Goal: Navigation & Orientation: Find specific page/section

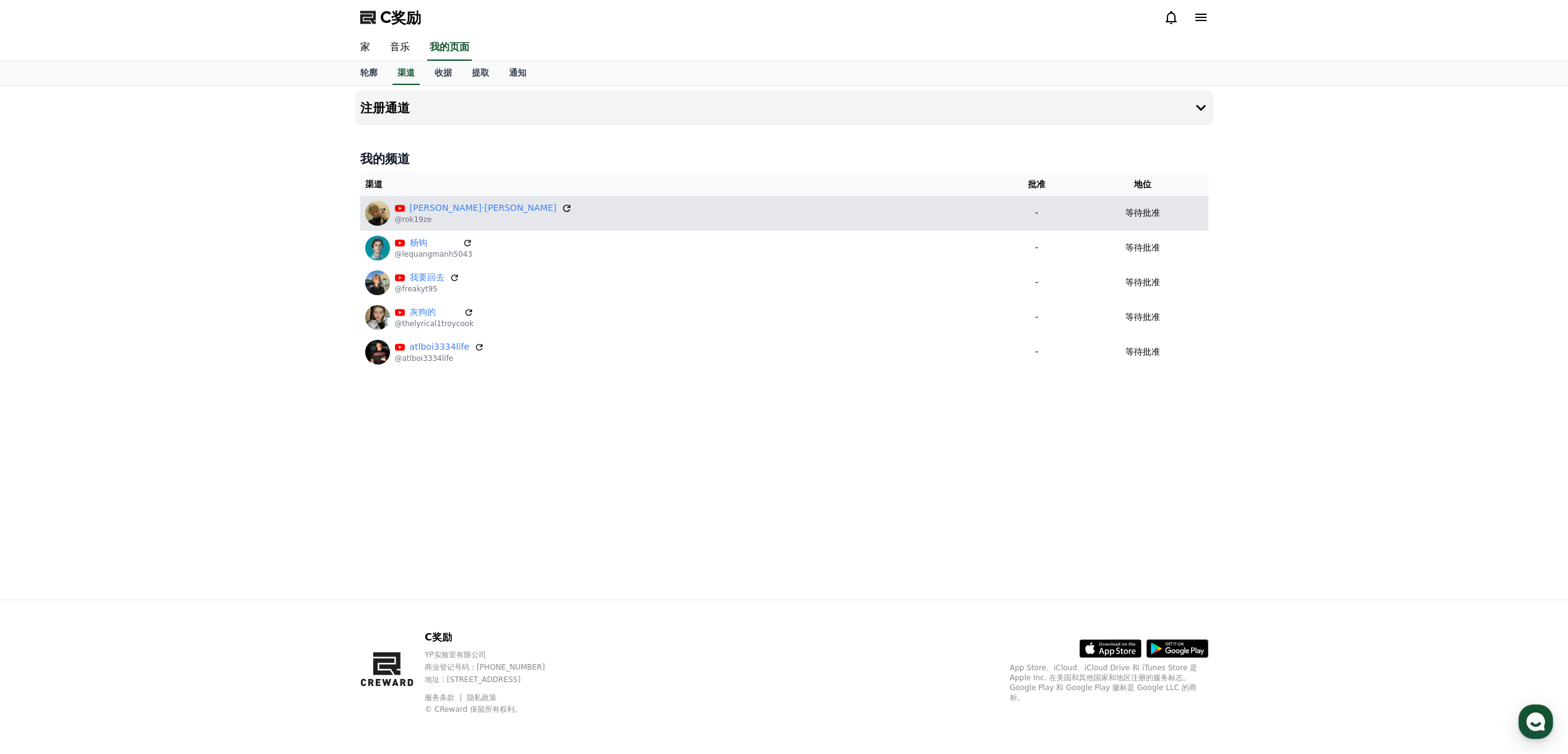
click at [563, 211] on icon at bounding box center [567, 208] width 8 height 8
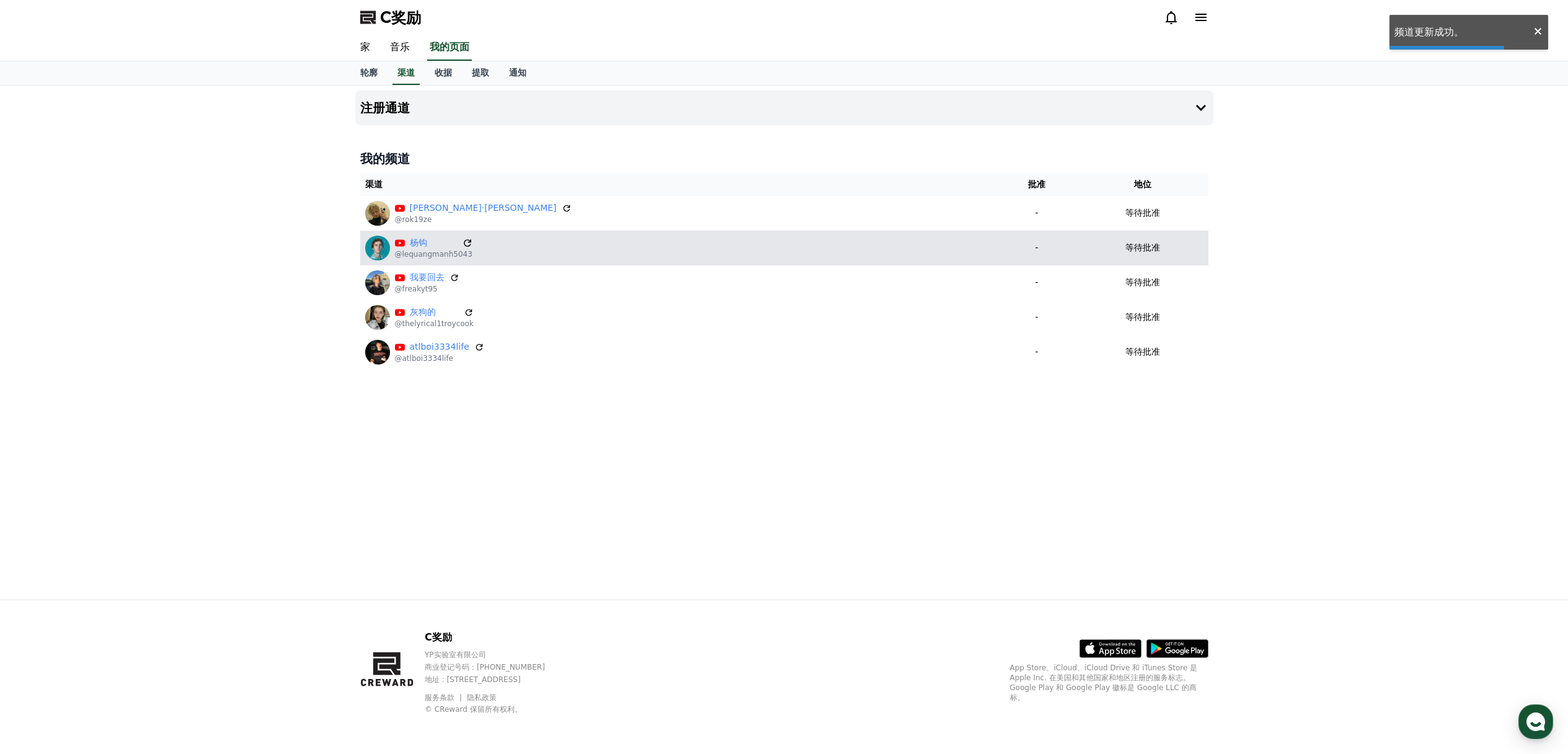
click at [462, 242] on icon at bounding box center [467, 243] width 11 height 11
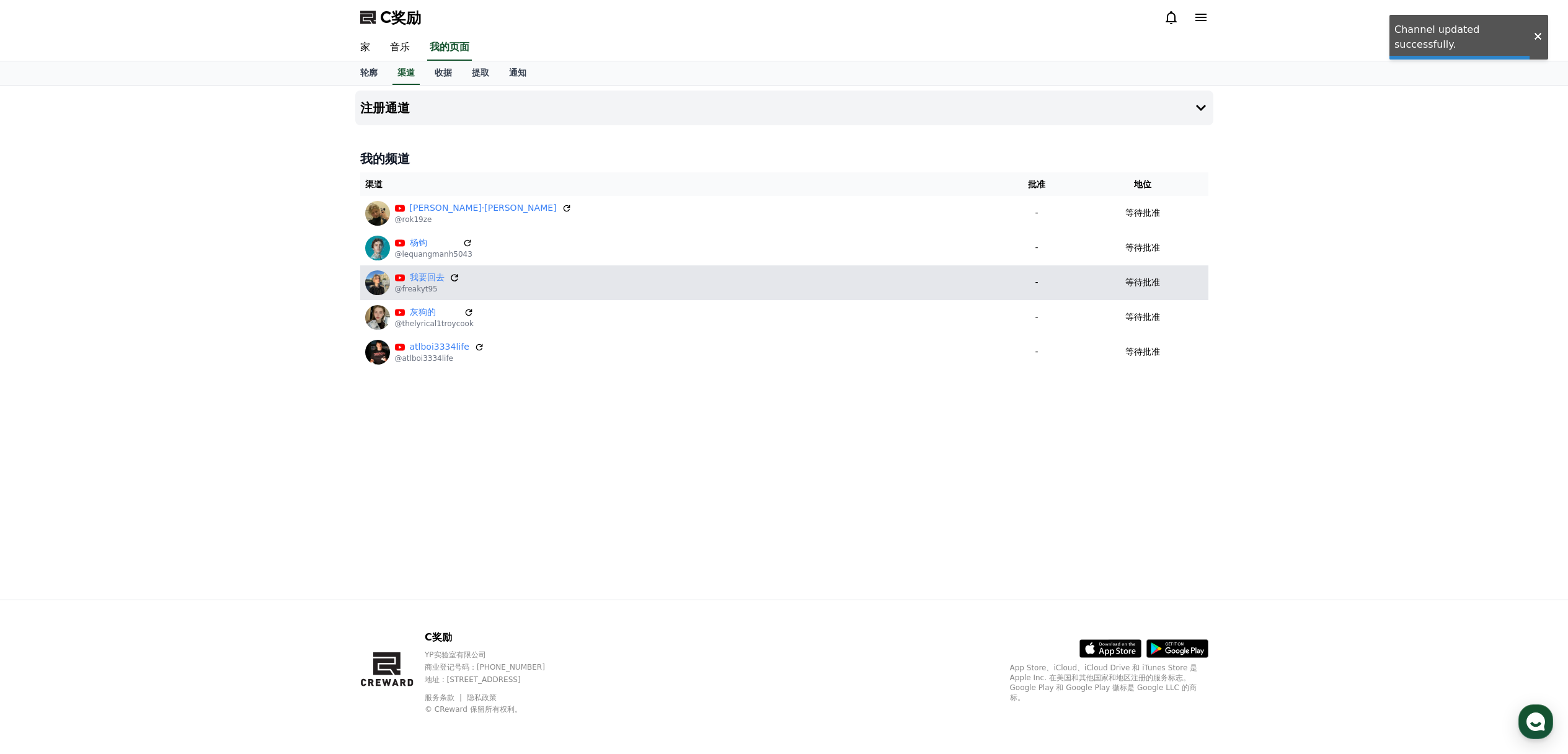
click at [454, 280] on icon at bounding box center [455, 278] width 11 height 11
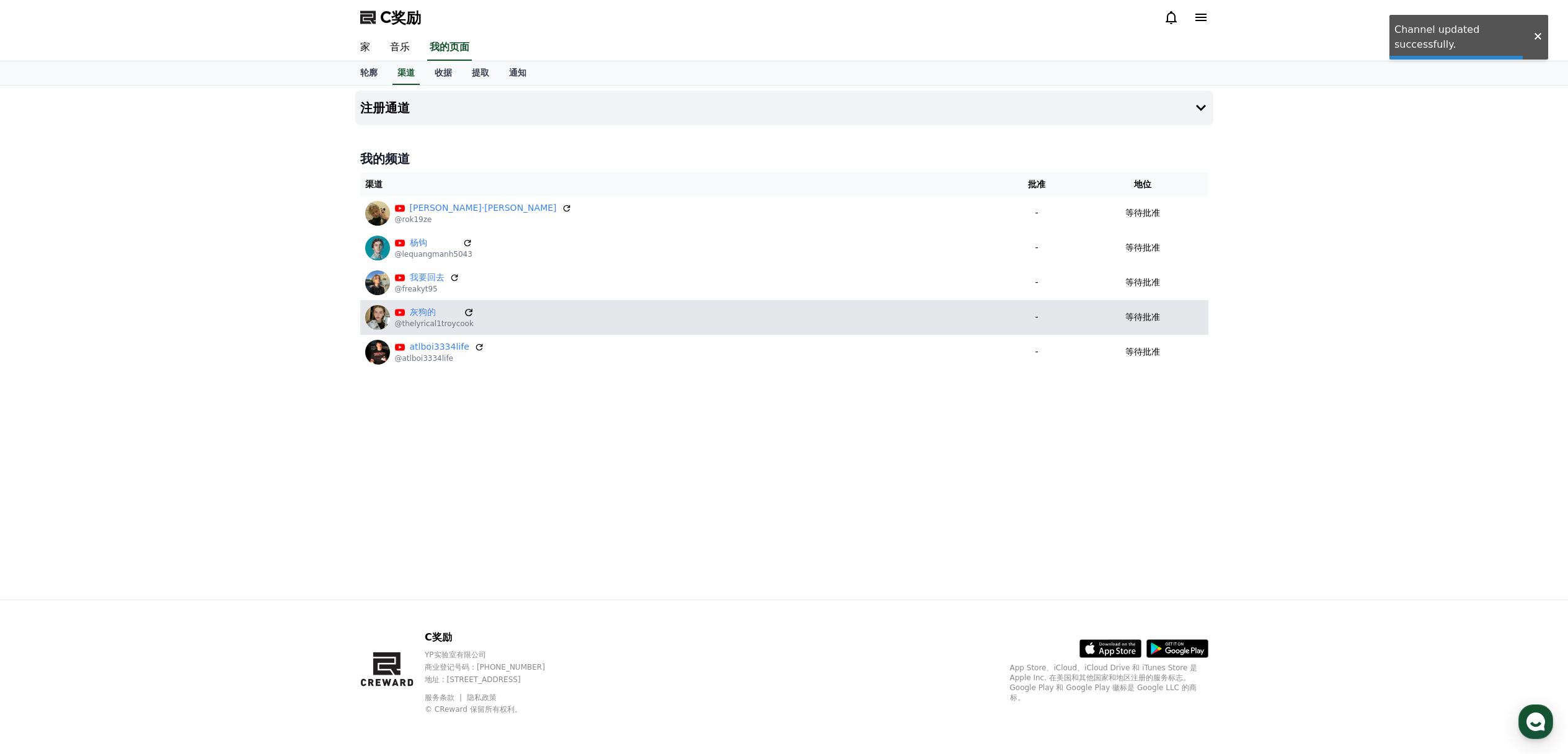
click at [463, 315] on icon at bounding box center [469, 313] width 11 height 11
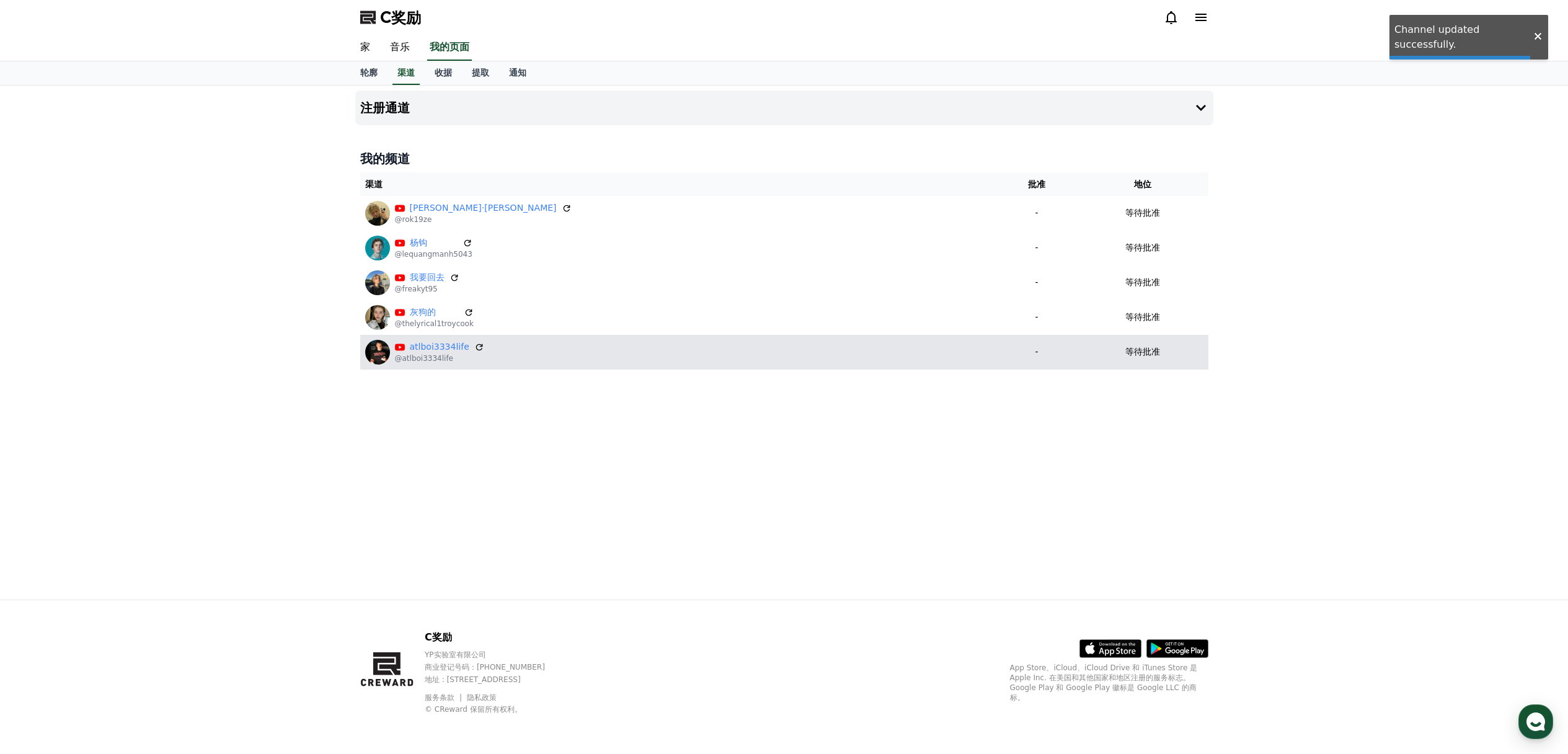
click at [481, 345] on div "atlboi3334life @atlboi3334life" at bounding box center [678, 352] width 627 height 25
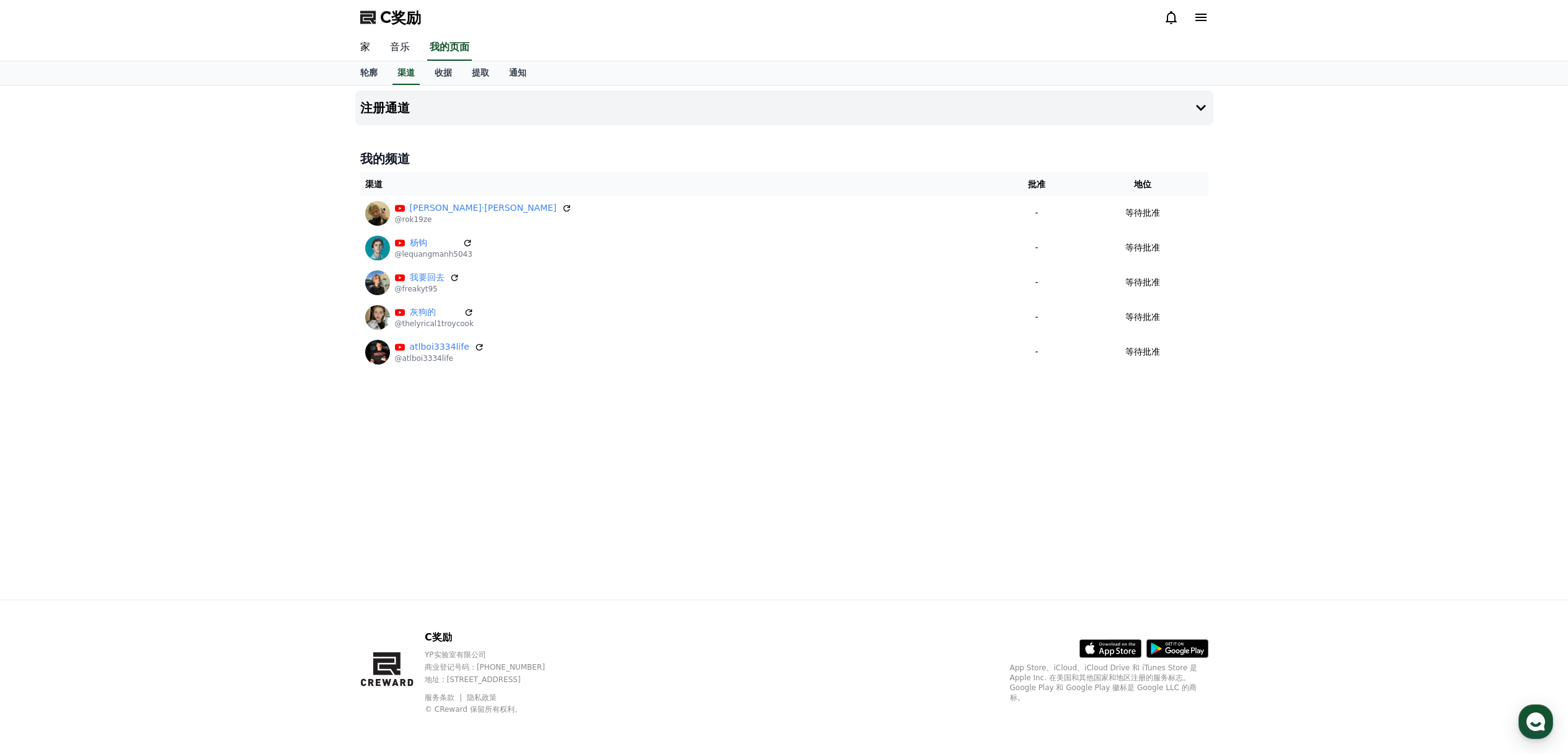
click at [386, 44] on link "音乐" at bounding box center [400, 47] width 40 height 26
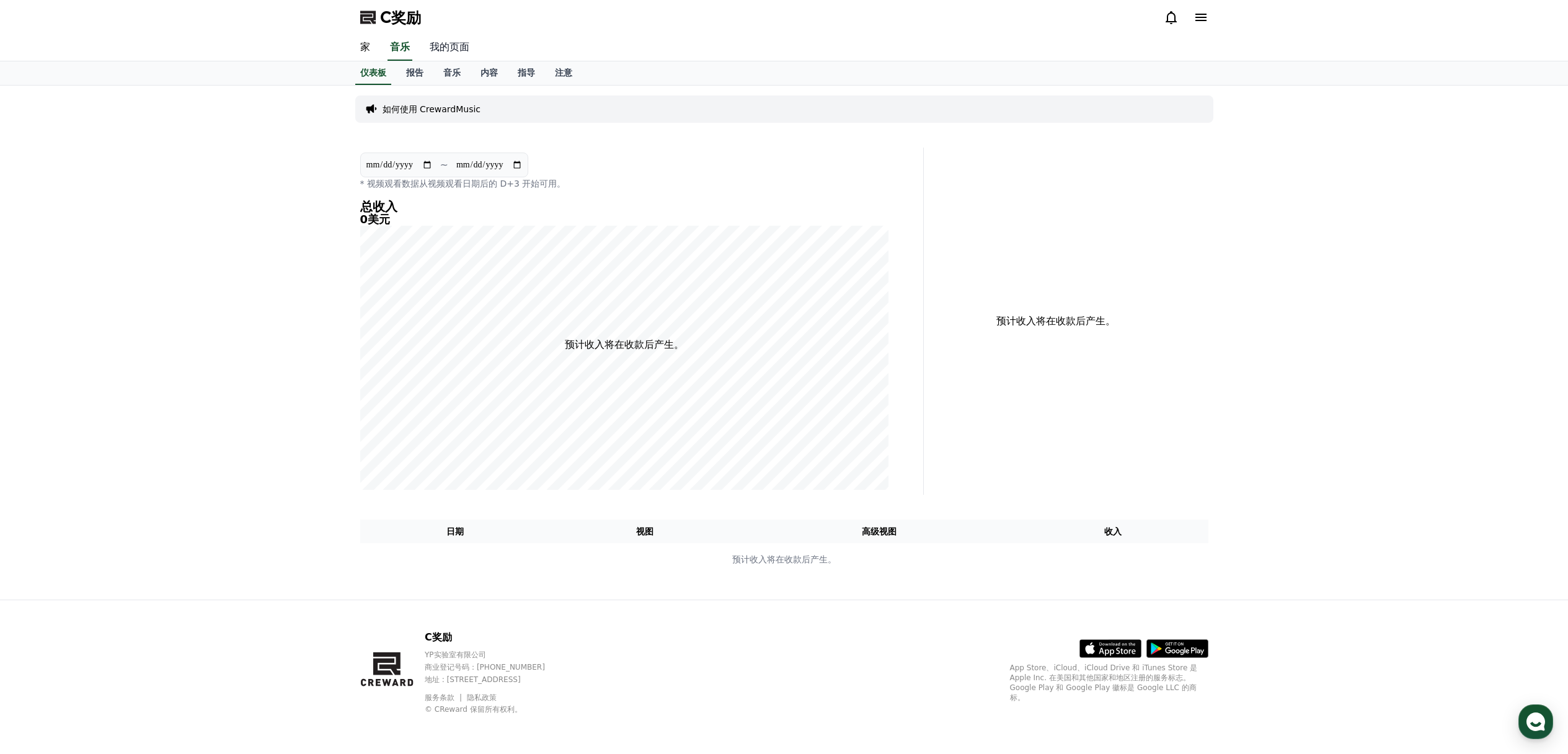
click at [445, 44] on font "我的页面" at bounding box center [449, 47] width 40 height 12
select select "**********"
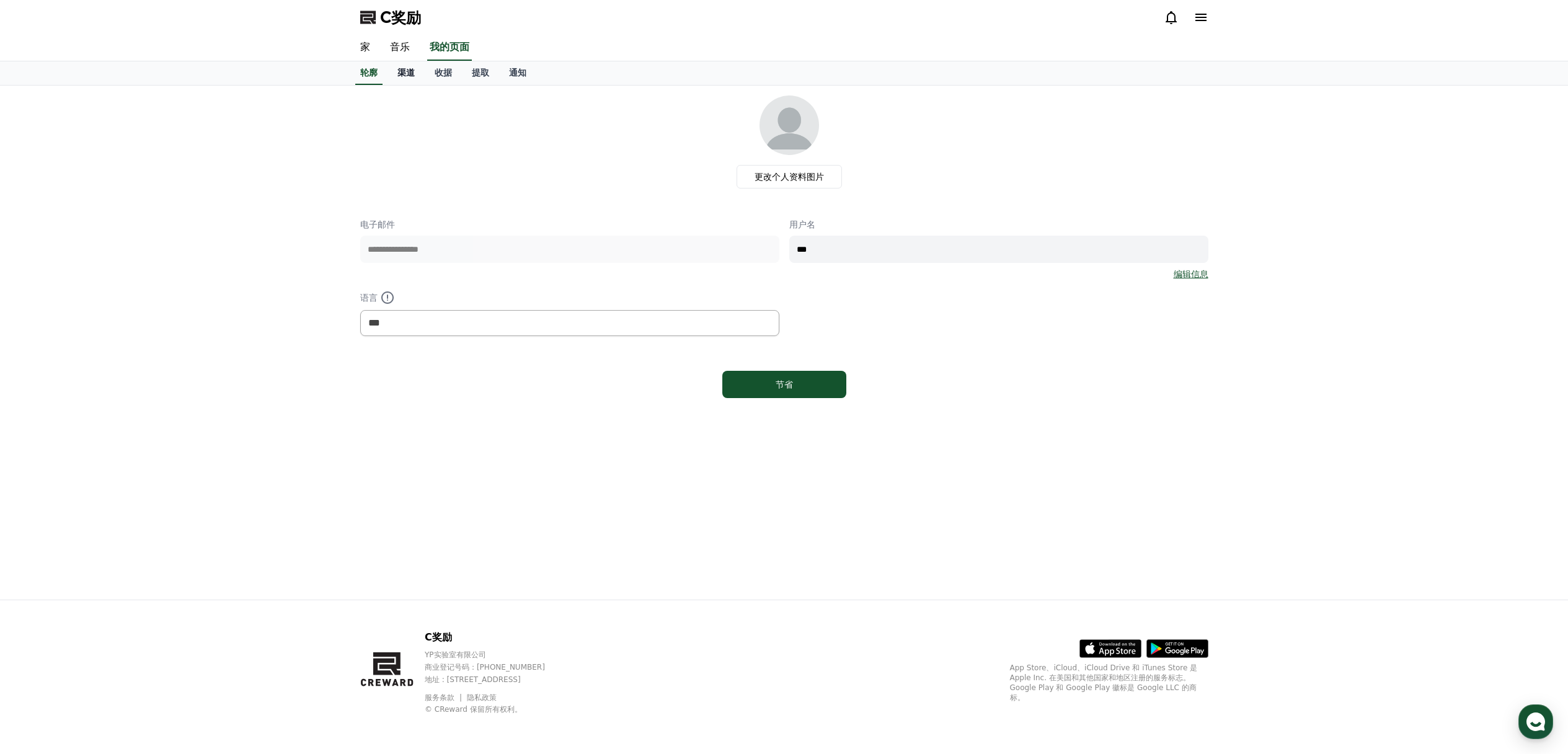
click at [418, 73] on link "渠道" at bounding box center [406, 73] width 37 height 23
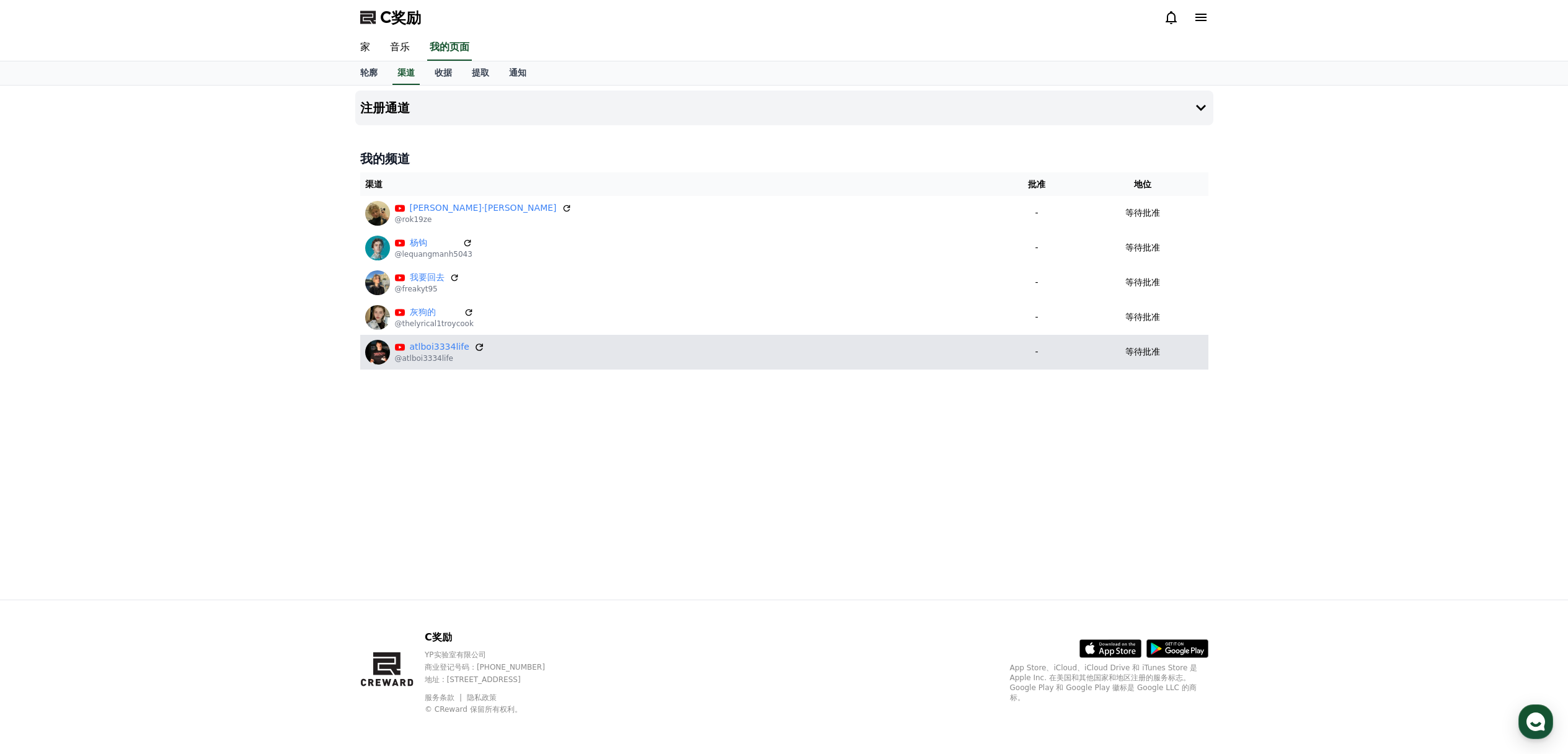
click at [478, 347] on icon at bounding box center [479, 347] width 11 height 11
